Goal: Task Accomplishment & Management: Manage account settings

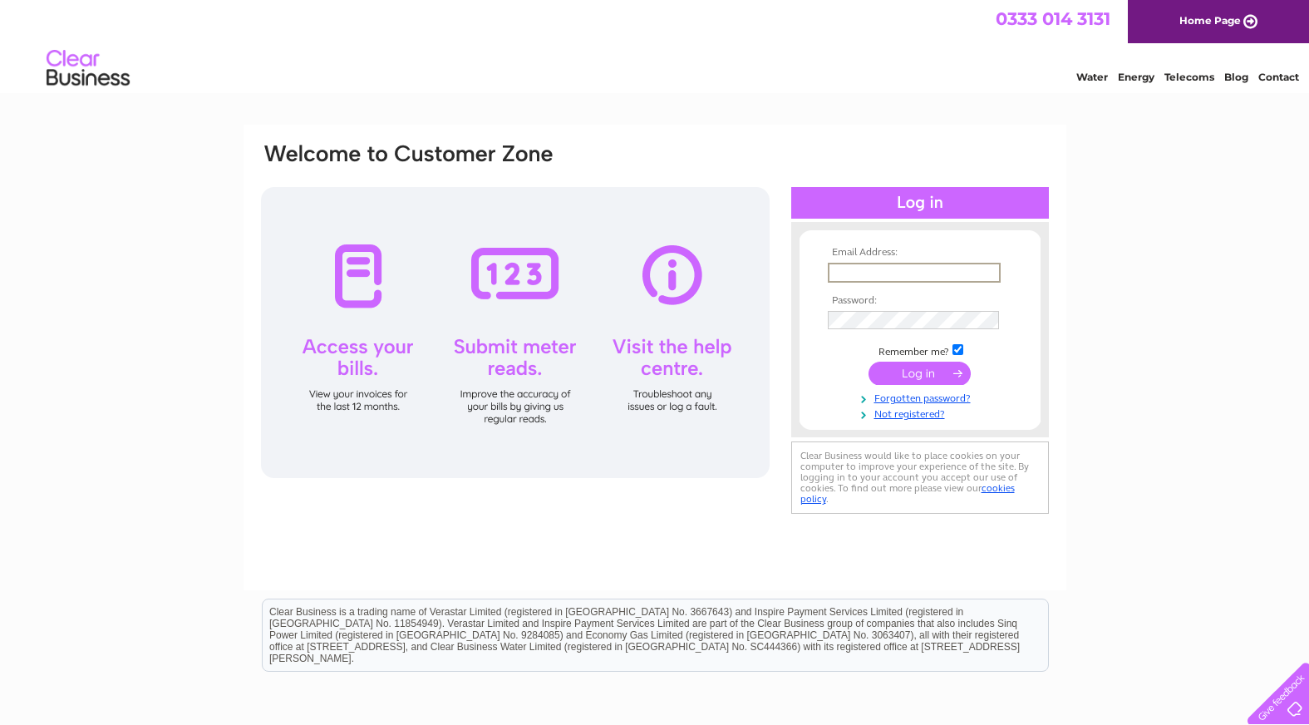
type input "info@cromartietimber.co.uk"
click at [869, 362] on input "submit" at bounding box center [920, 373] width 102 height 23
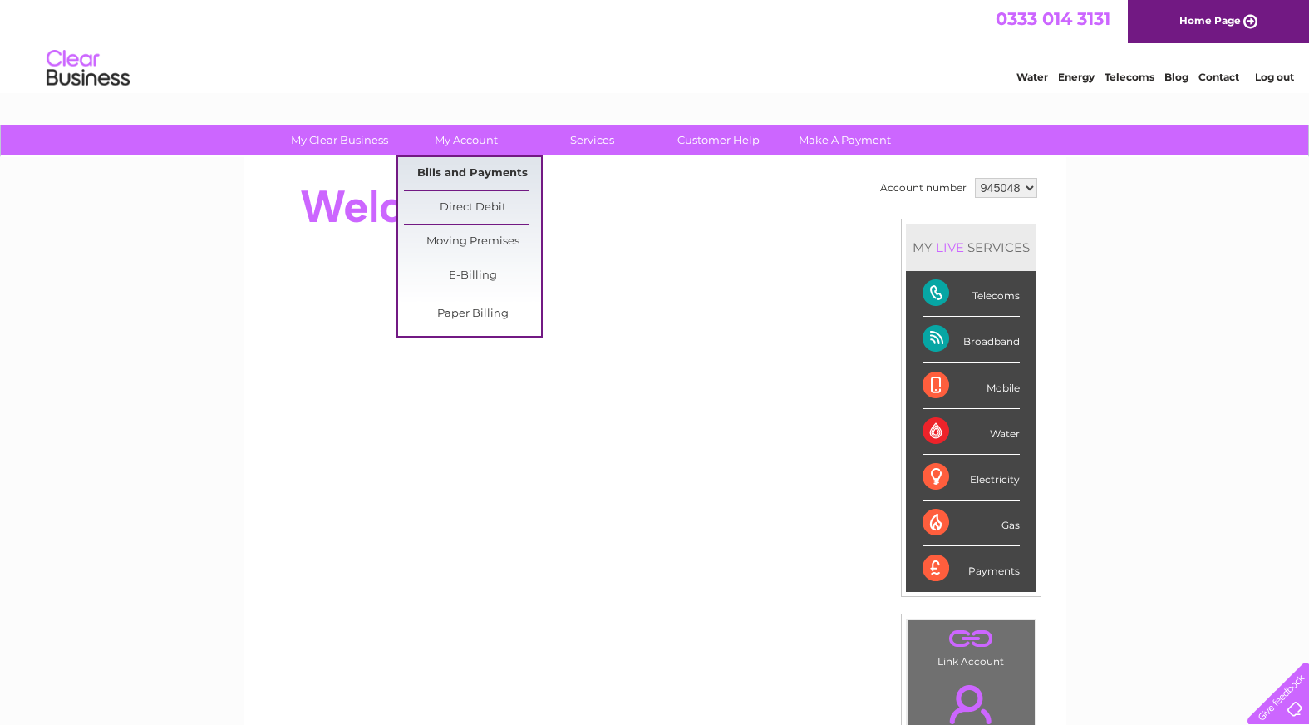
click at [481, 168] on link "Bills and Payments" at bounding box center [472, 173] width 137 height 33
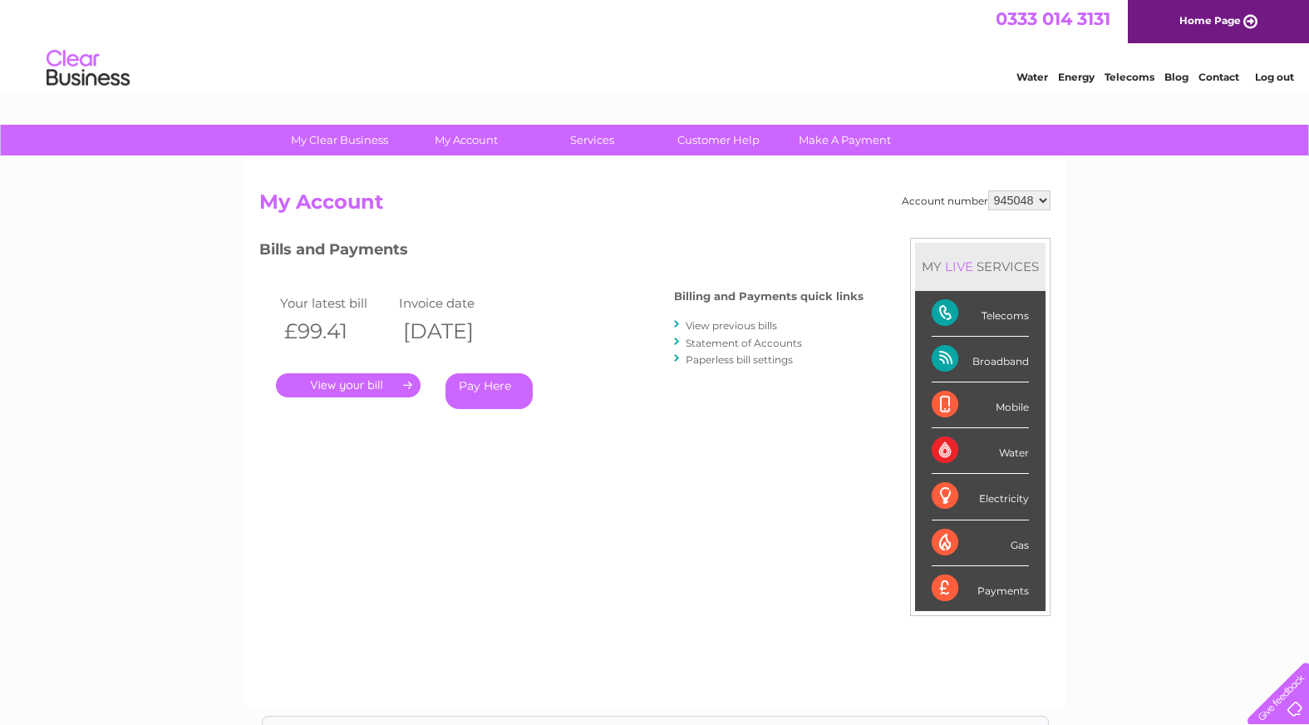
click at [372, 389] on link "." at bounding box center [348, 385] width 145 height 24
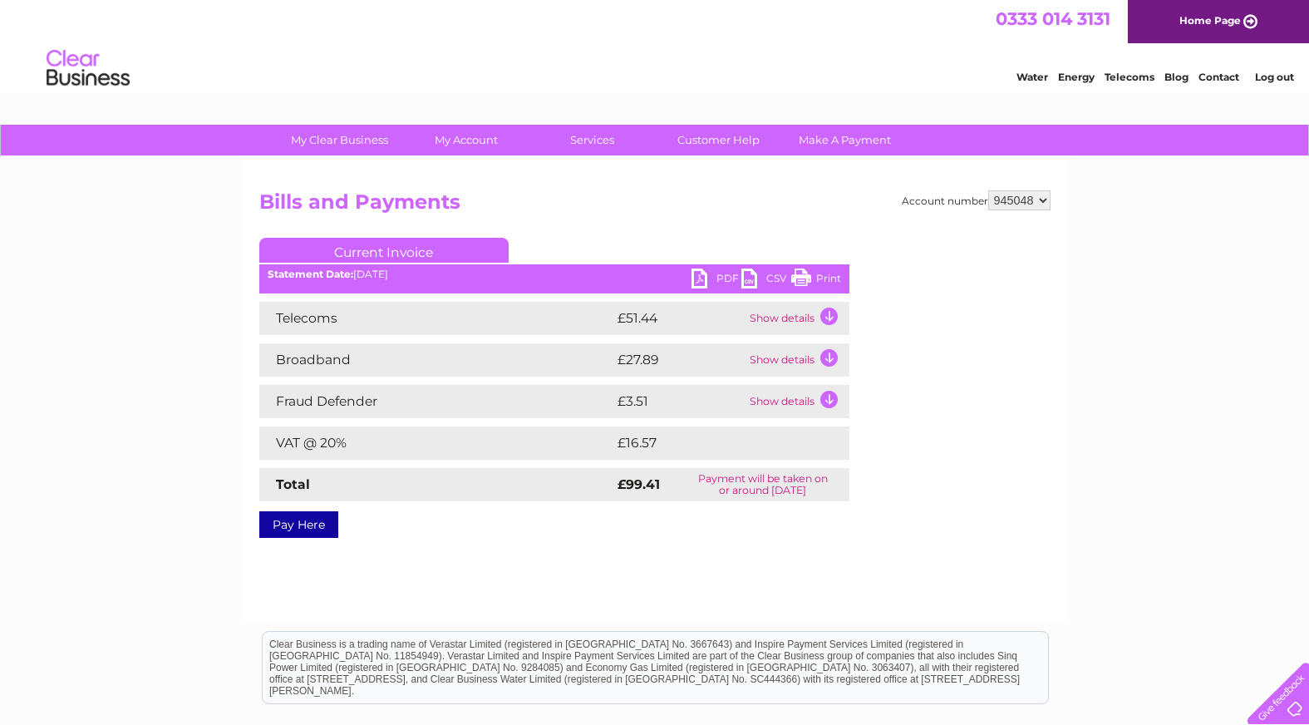
click at [722, 274] on link "PDF" at bounding box center [717, 281] width 50 height 24
click at [1262, 76] on link "Log out" at bounding box center [1274, 77] width 39 height 12
